Goal: Register for event/course

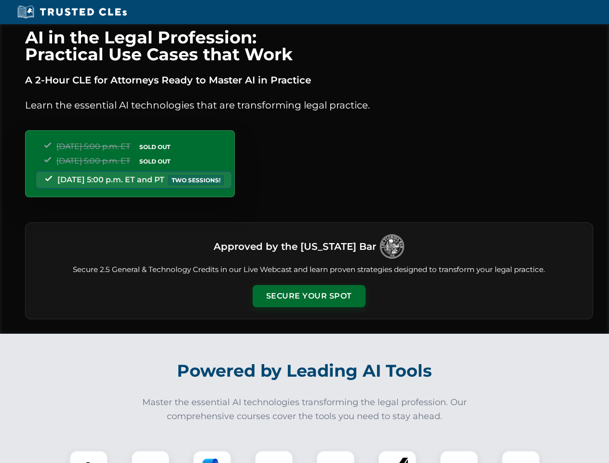
click at [308, 296] on button "Secure Your Spot" at bounding box center [309, 296] width 113 height 22
click at [89, 456] on img at bounding box center [89, 469] width 28 height 28
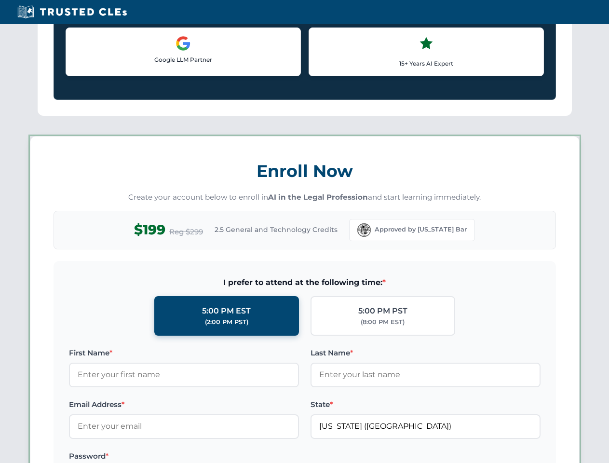
click at [212, 456] on label "Password *" at bounding box center [184, 456] width 230 height 12
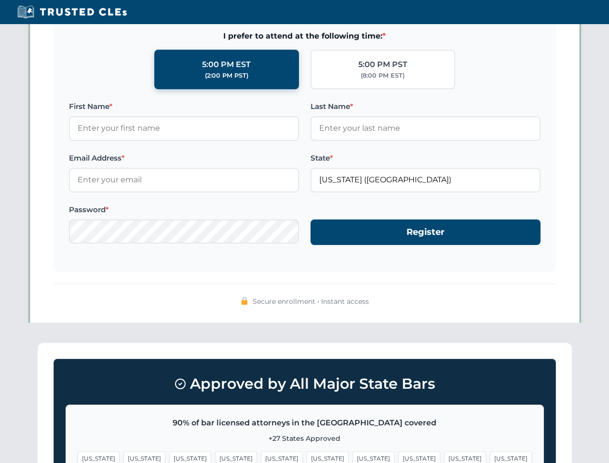
click at [444, 456] on span "[US_STATE]" at bounding box center [465, 458] width 42 height 14
